Goal: Check status: Check status

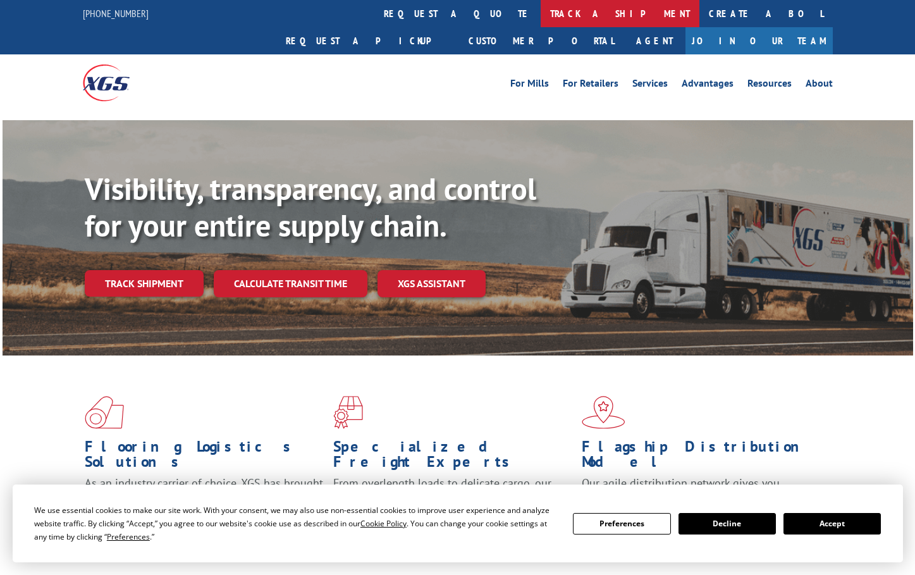
click at [540, 11] on link "track a shipment" at bounding box center [619, 13] width 159 height 27
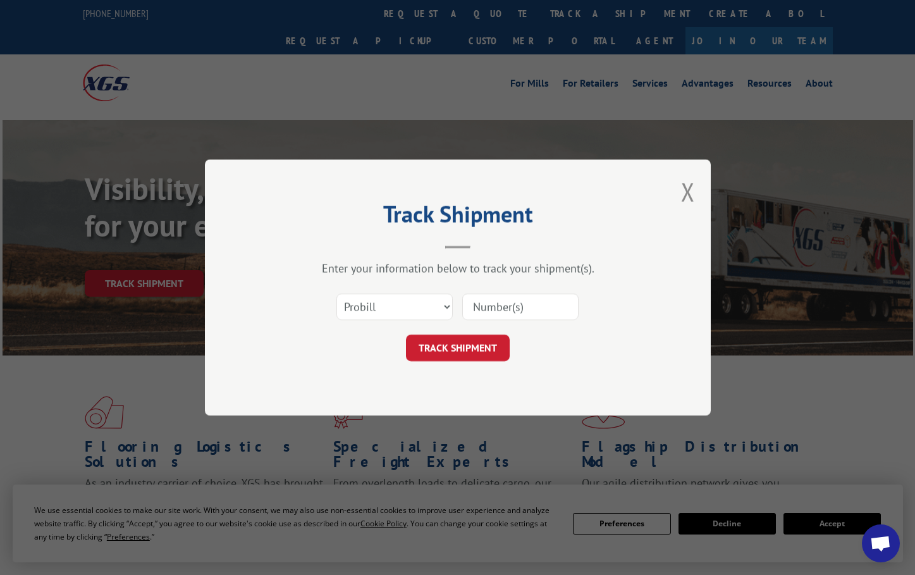
click at [507, 303] on input at bounding box center [520, 306] width 116 height 27
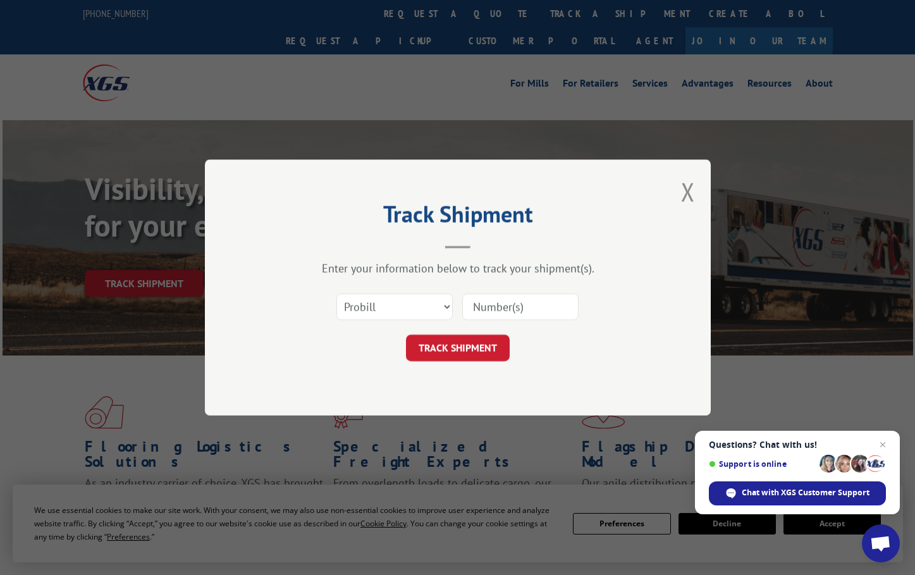
paste input "5551385"
type input "5551385"
click at [470, 353] on button "TRACK SHIPMENT" at bounding box center [458, 347] width 104 height 27
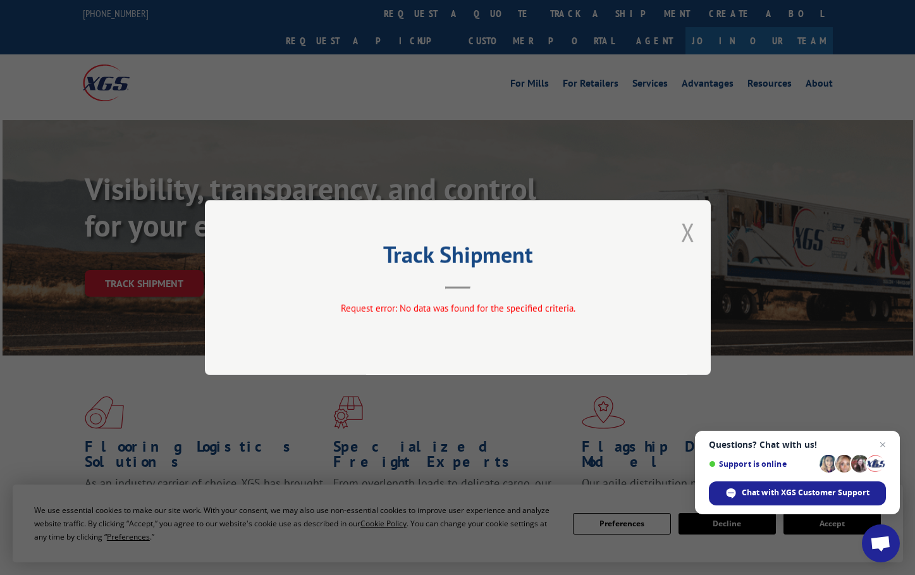
click at [685, 227] on button "Close modal" at bounding box center [688, 233] width 14 height 34
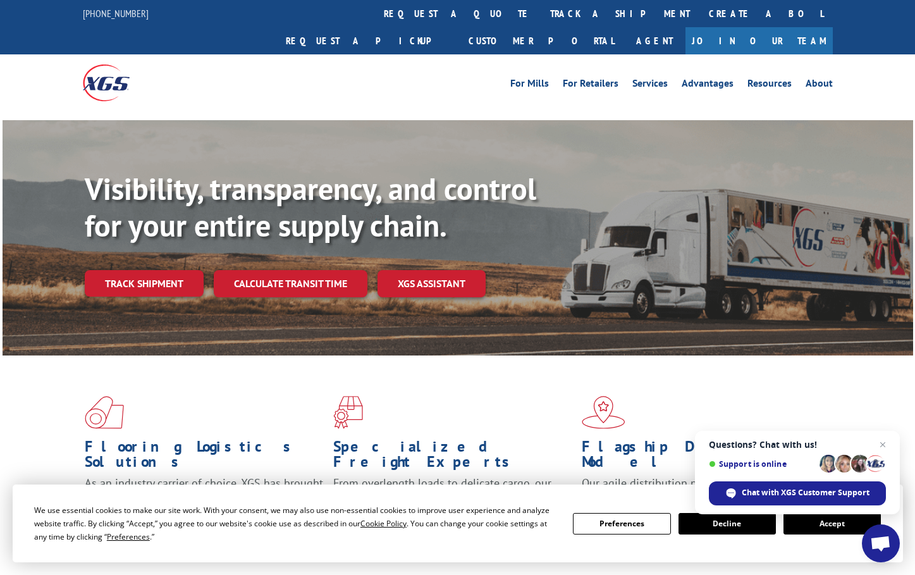
click at [812, 525] on button "Accept" at bounding box center [831, 523] width 97 height 21
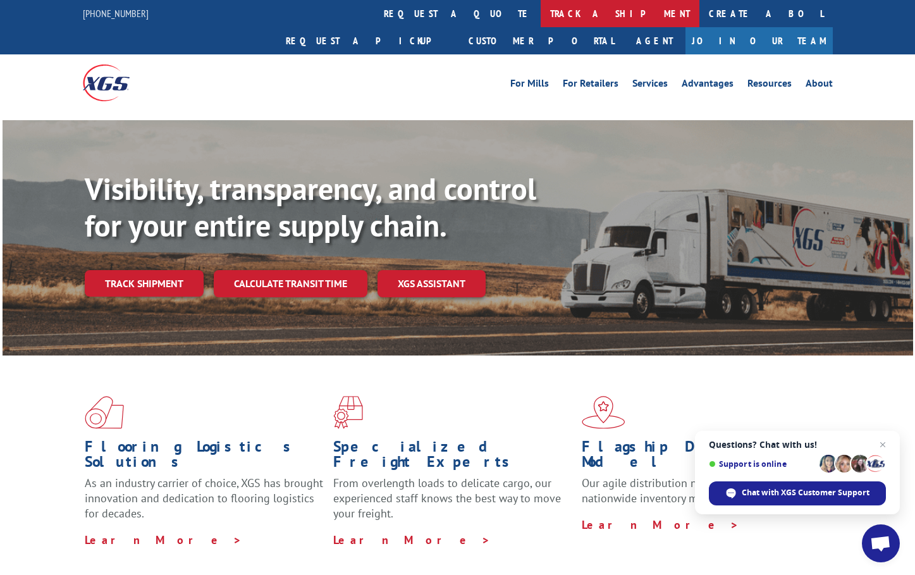
click at [540, 16] on link "track a shipment" at bounding box center [619, 13] width 159 height 27
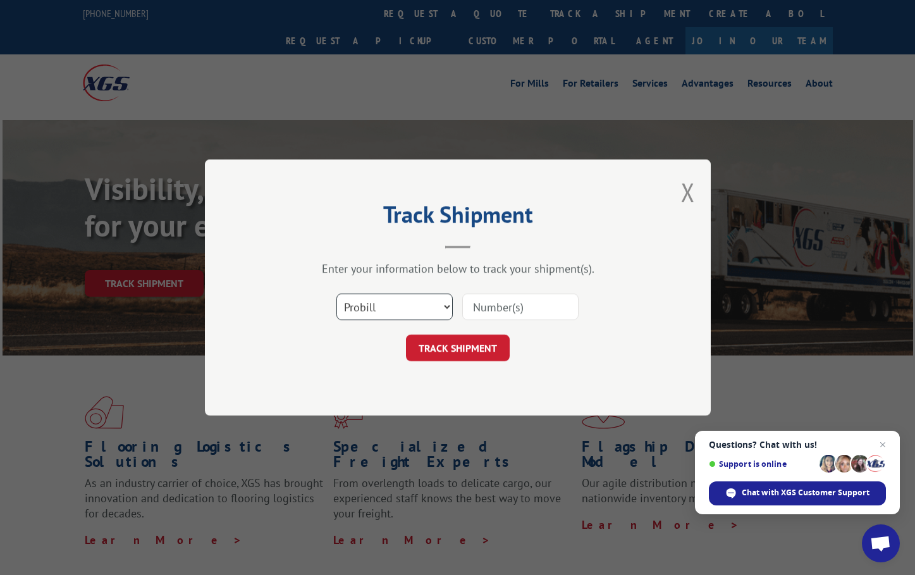
select select "bol"
click at [475, 307] on input at bounding box center [520, 306] width 116 height 27
paste input "5551385"
type input "5551385"
click at [494, 342] on button "TRACK SHIPMENT" at bounding box center [458, 347] width 104 height 27
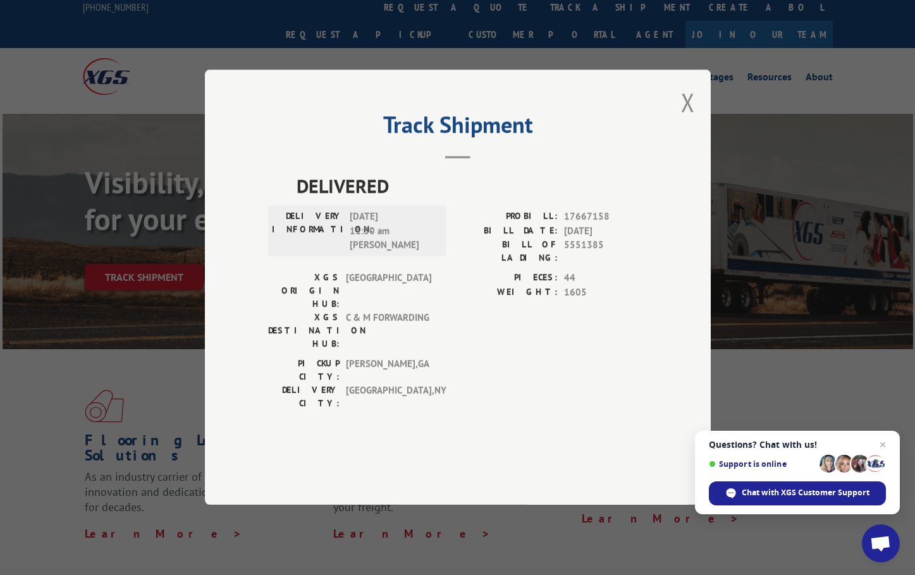
scroll to position [8, 0]
